Goal: Information Seeking & Learning: Learn about a topic

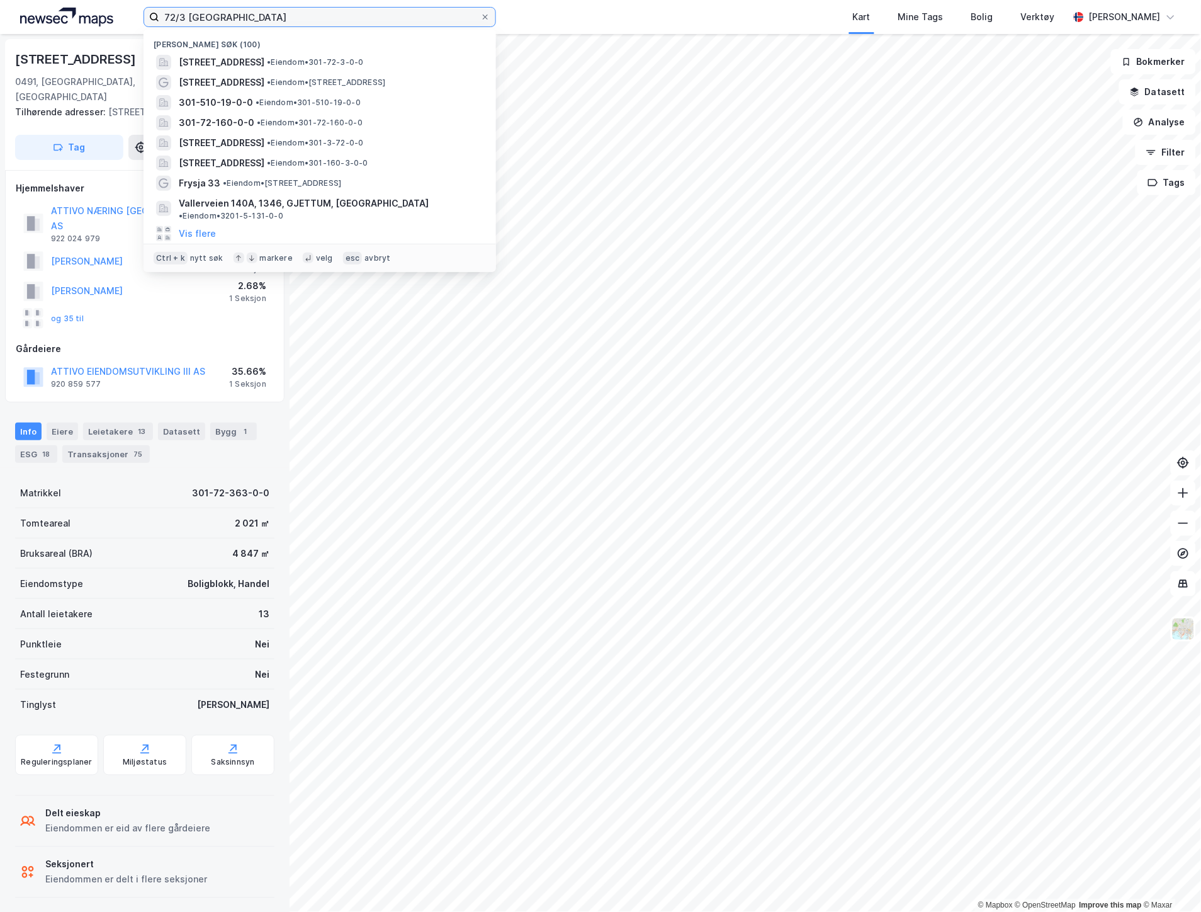
click at [223, 16] on input "72/3 [GEOGRAPHIC_DATA]" at bounding box center [319, 17] width 321 height 19
